Goal: Information Seeking & Learning: Learn about a topic

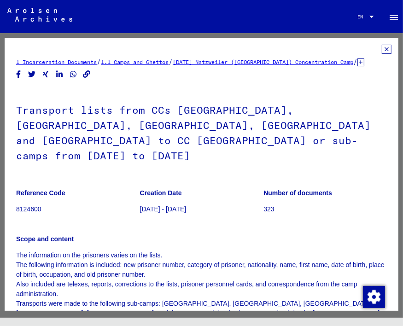
click at [141, 60] on link "1.1 Camps and Ghettos" at bounding box center [135, 62] width 68 height 7
click at [382, 49] on icon at bounding box center [387, 49] width 10 height 9
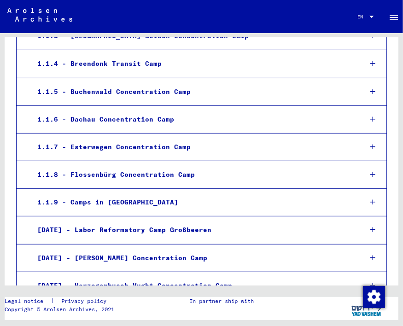
scroll to position [230, 0]
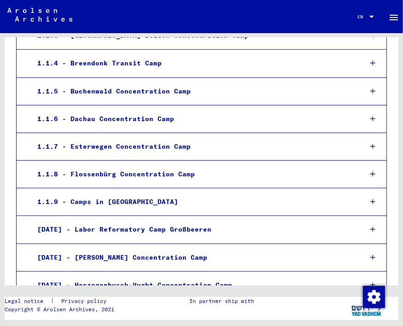
click at [363, 118] on div at bounding box center [373, 119] width 27 height 27
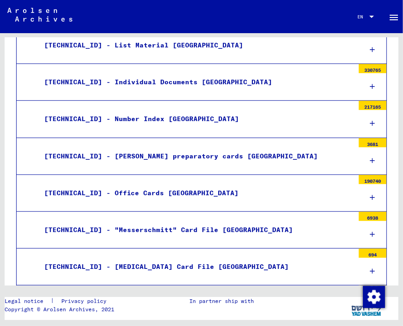
scroll to position [369, 0]
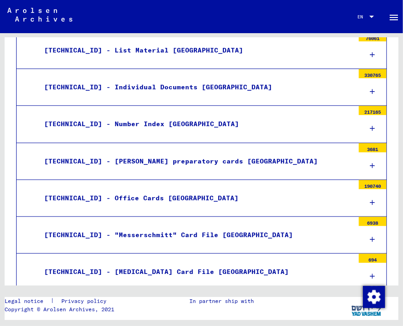
click at [371, 203] on icon at bounding box center [373, 203] width 5 height 6
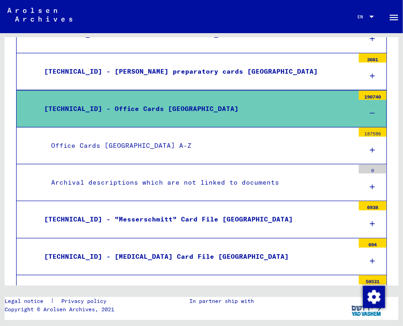
scroll to position [460, 0]
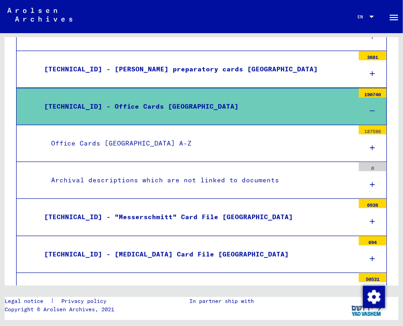
click at [371, 148] on icon at bounding box center [373, 148] width 5 height 6
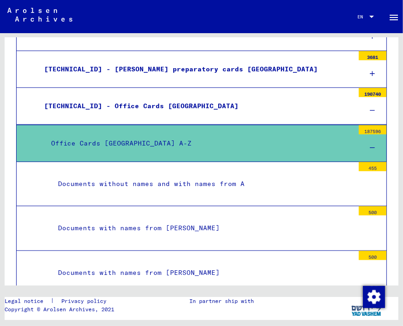
drag, startPoint x: 89, startPoint y: 144, endPoint x: 344, endPoint y: 153, distance: 255.5
click at [344, 153] on mat-tree-node "Office Cards [GEOGRAPHIC_DATA] A-Z 187596" at bounding box center [201, 143] width 371 height 37
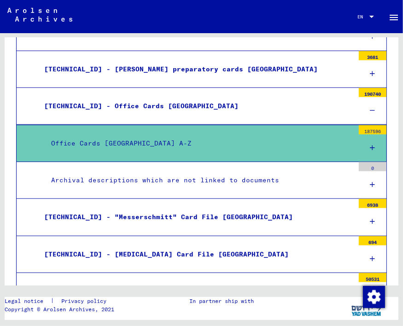
click at [344, 153] on mat-tree-node "Office Cards [GEOGRAPHIC_DATA] A-Z 187596" at bounding box center [201, 143] width 371 height 37
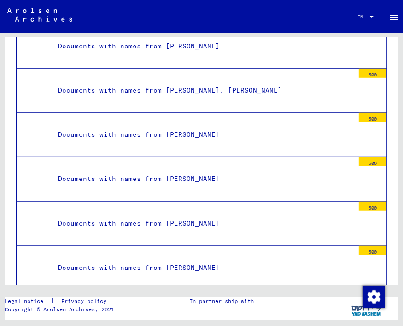
scroll to position [6176, 0]
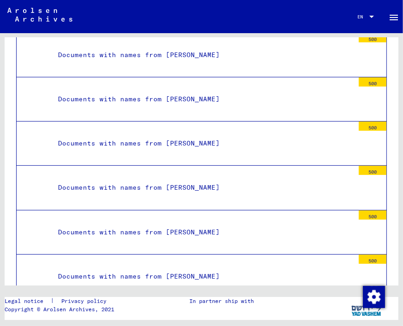
click at [146, 135] on div "Documents with names from [PERSON_NAME]" at bounding box center [202, 144] width 303 height 18
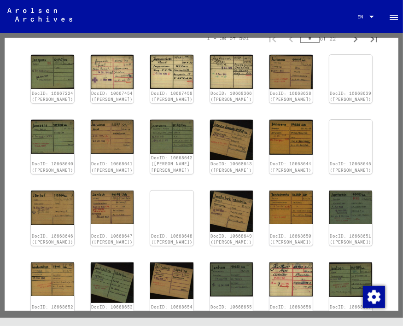
scroll to position [230, 0]
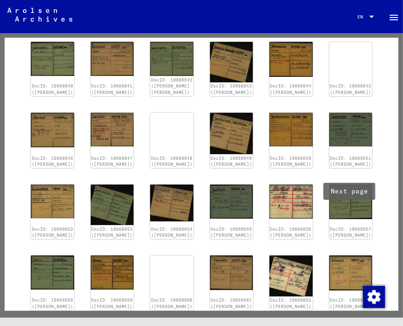
click at [349, 321] on icon "Next page" at bounding box center [355, 327] width 13 height 13
type input "*"
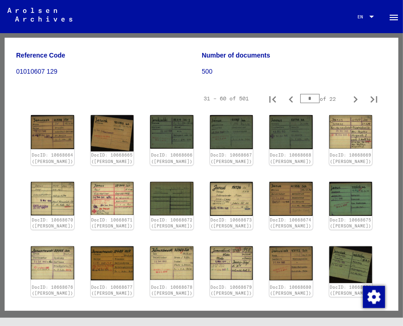
scroll to position [184, 0]
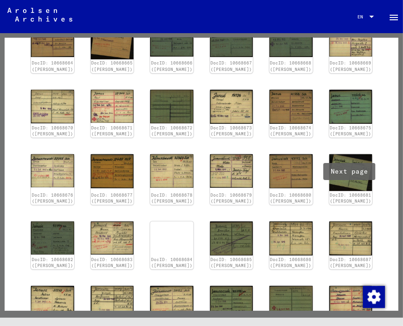
type input "*"
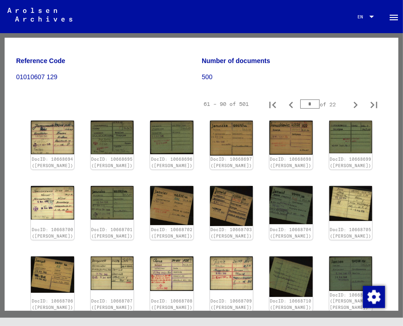
scroll to position [0, 0]
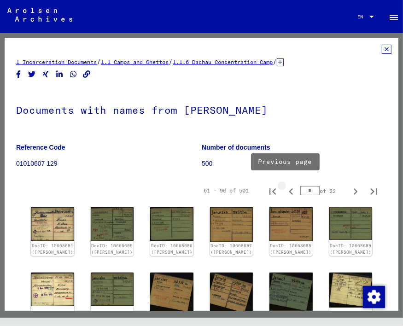
click at [285, 189] on icon "Previous page" at bounding box center [291, 191] width 13 height 13
type input "*"
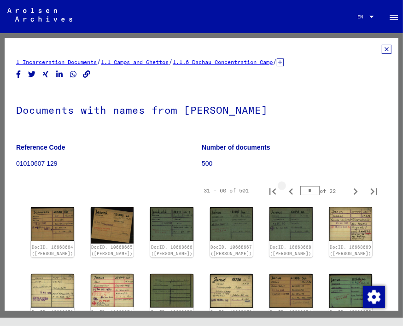
click at [285, 189] on icon "Previous page" at bounding box center [291, 191] width 13 height 13
type input "*"
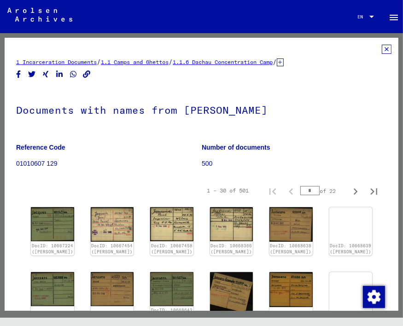
click at [382, 49] on icon at bounding box center [387, 49] width 10 height 9
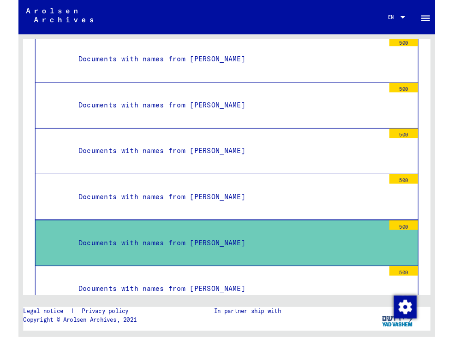
scroll to position [6038, 0]
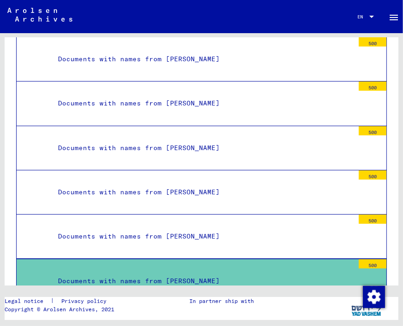
click at [180, 183] on div "Documents with names from [PERSON_NAME]" at bounding box center [202, 192] width 303 height 18
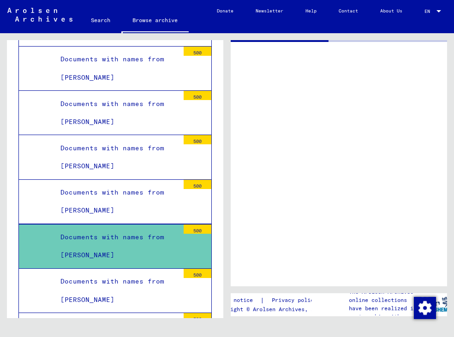
scroll to position [6084, 0]
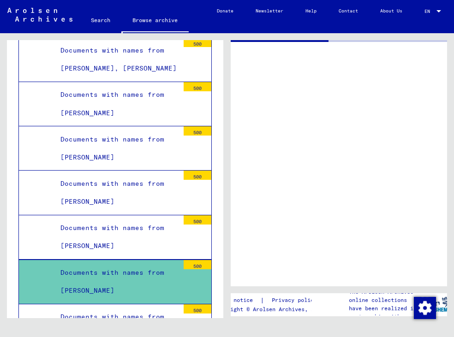
click at [148, 264] on div "Documents with names from [PERSON_NAME]" at bounding box center [115, 282] width 125 height 36
click at [144, 308] on div "Documents with names from [PERSON_NAME]" at bounding box center [115, 326] width 125 height 36
